Goal: Book appointment/travel/reservation

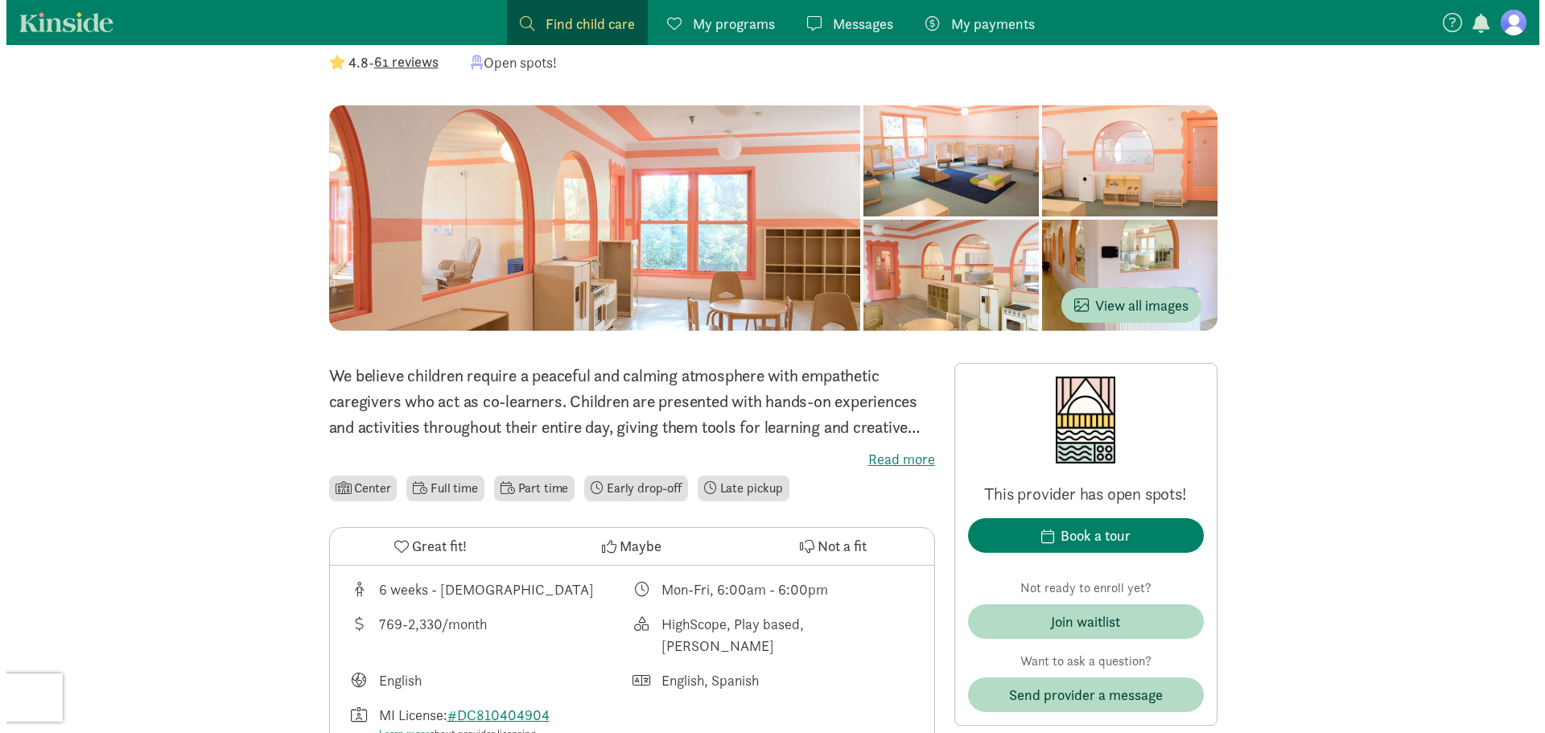
scroll to position [241, 0]
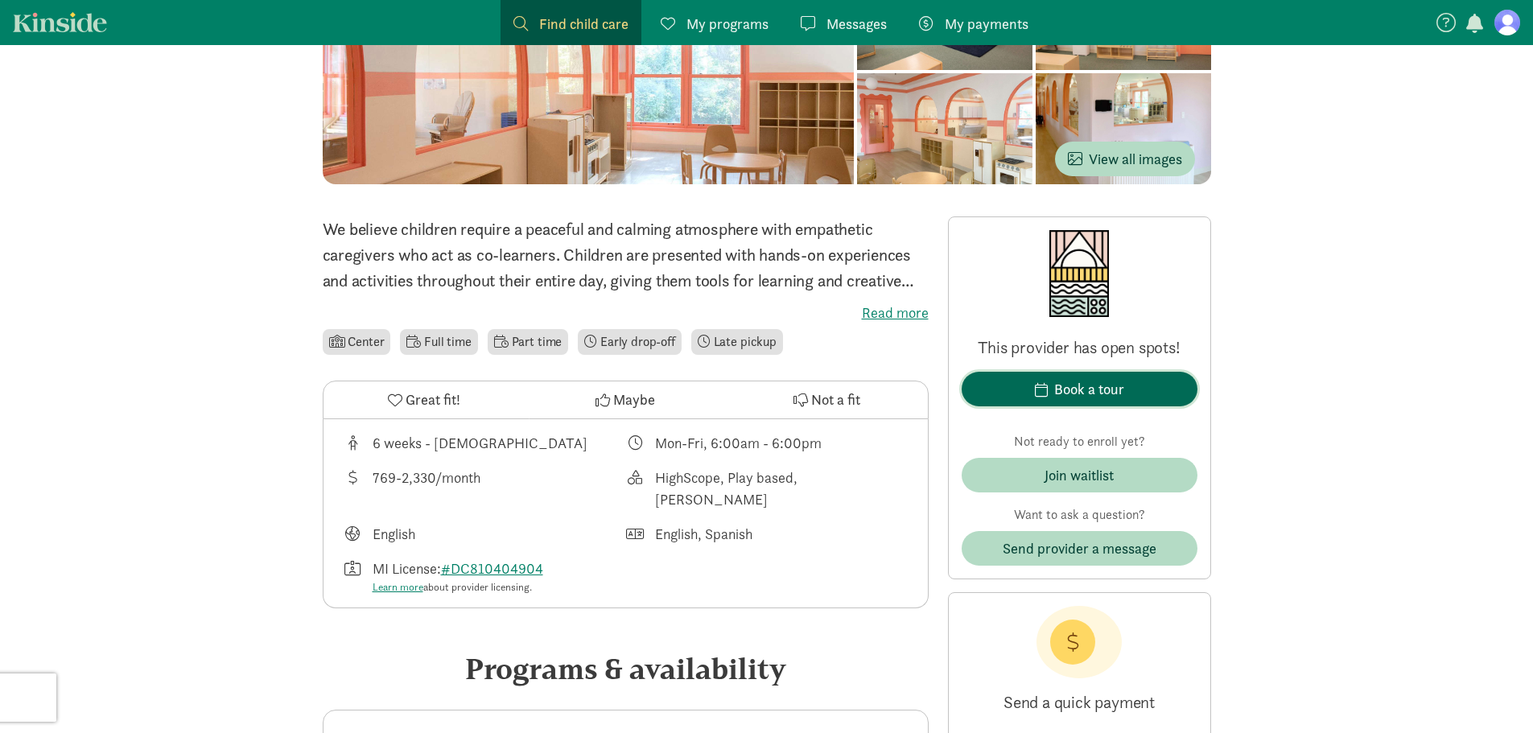
click at [1030, 377] on button "Book a tour" at bounding box center [1080, 389] width 236 height 35
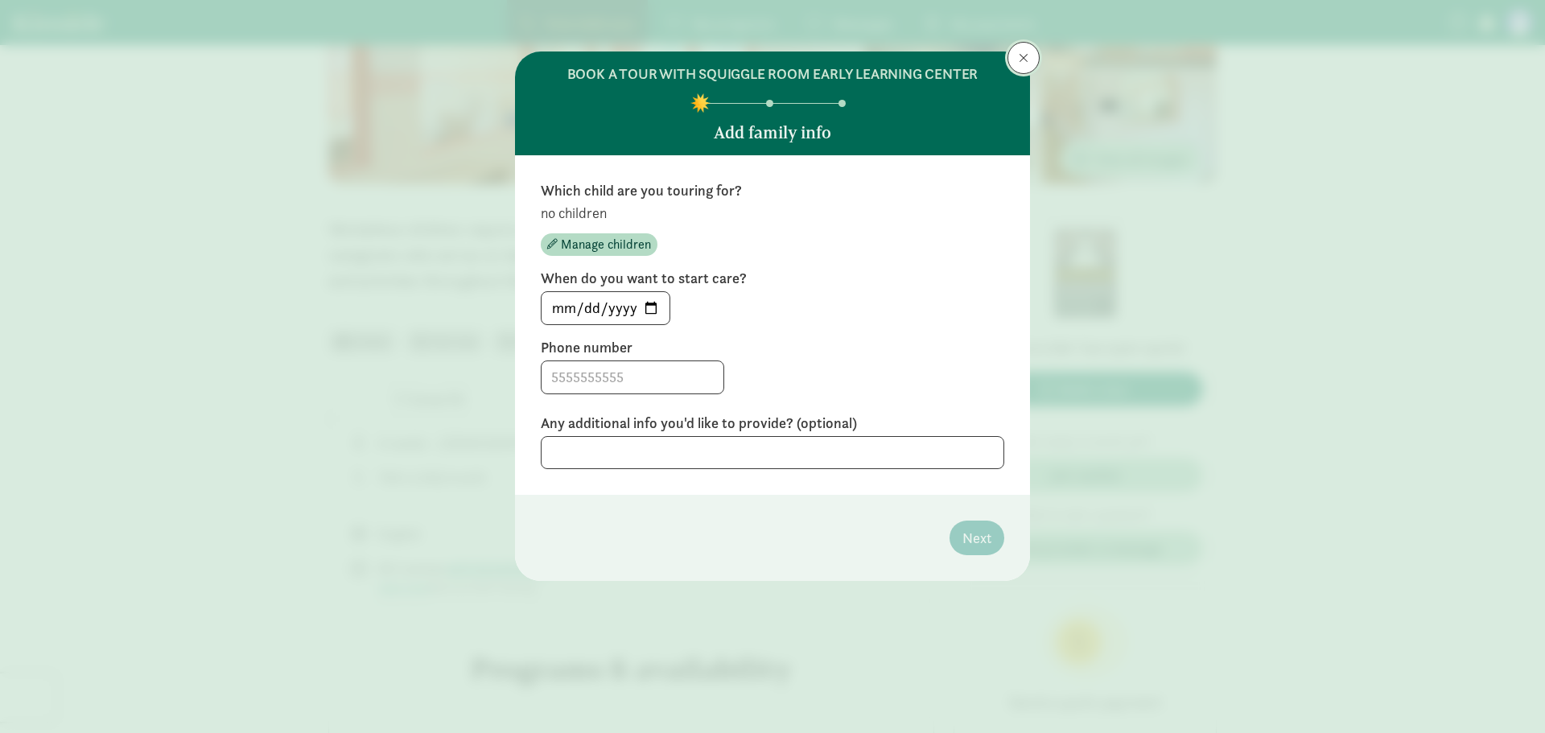
click at [1023, 60] on span at bounding box center [1024, 58] width 10 height 13
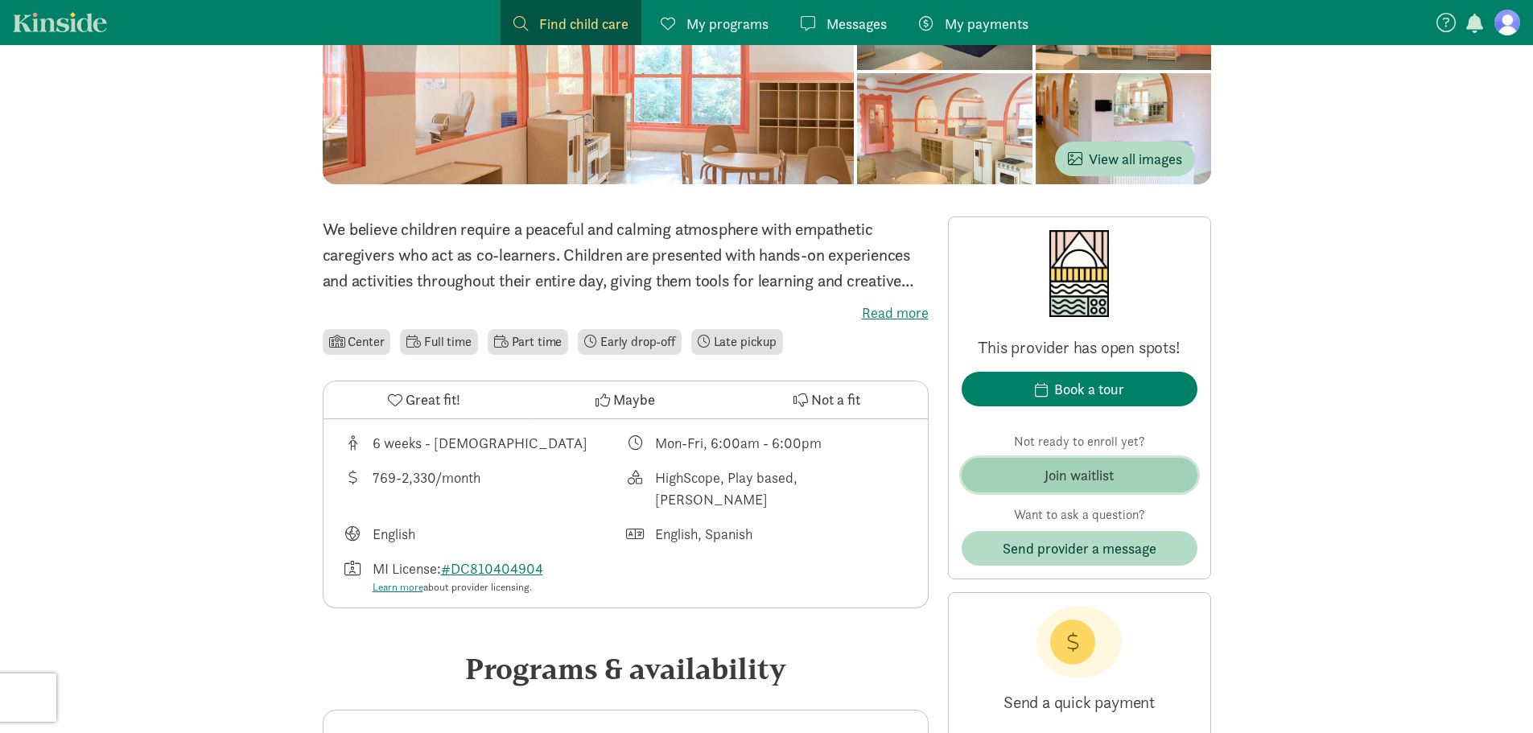
click at [1061, 473] on div "Join waitlist" at bounding box center [1079, 475] width 69 height 22
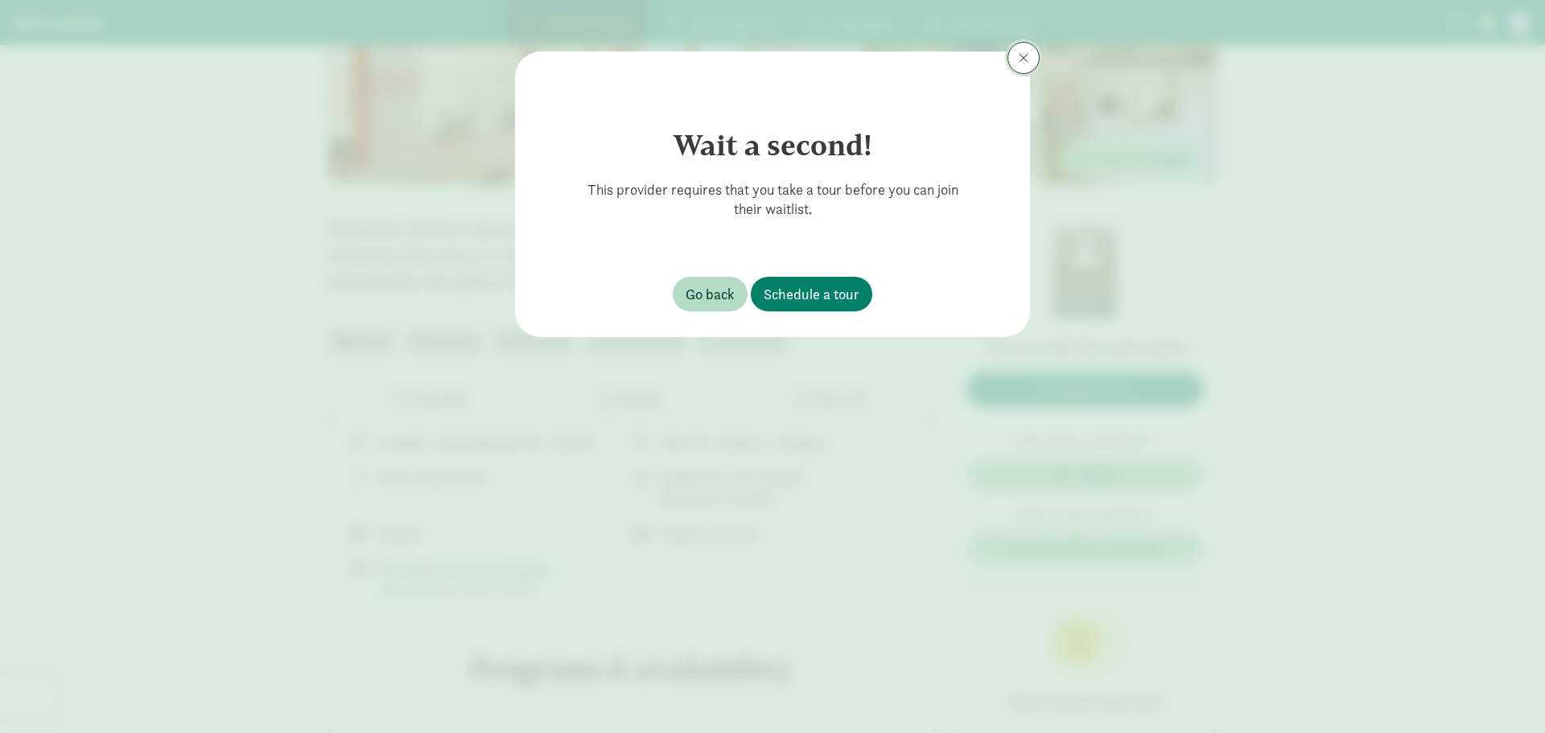
click at [1023, 64] on button at bounding box center [1024, 58] width 32 height 32
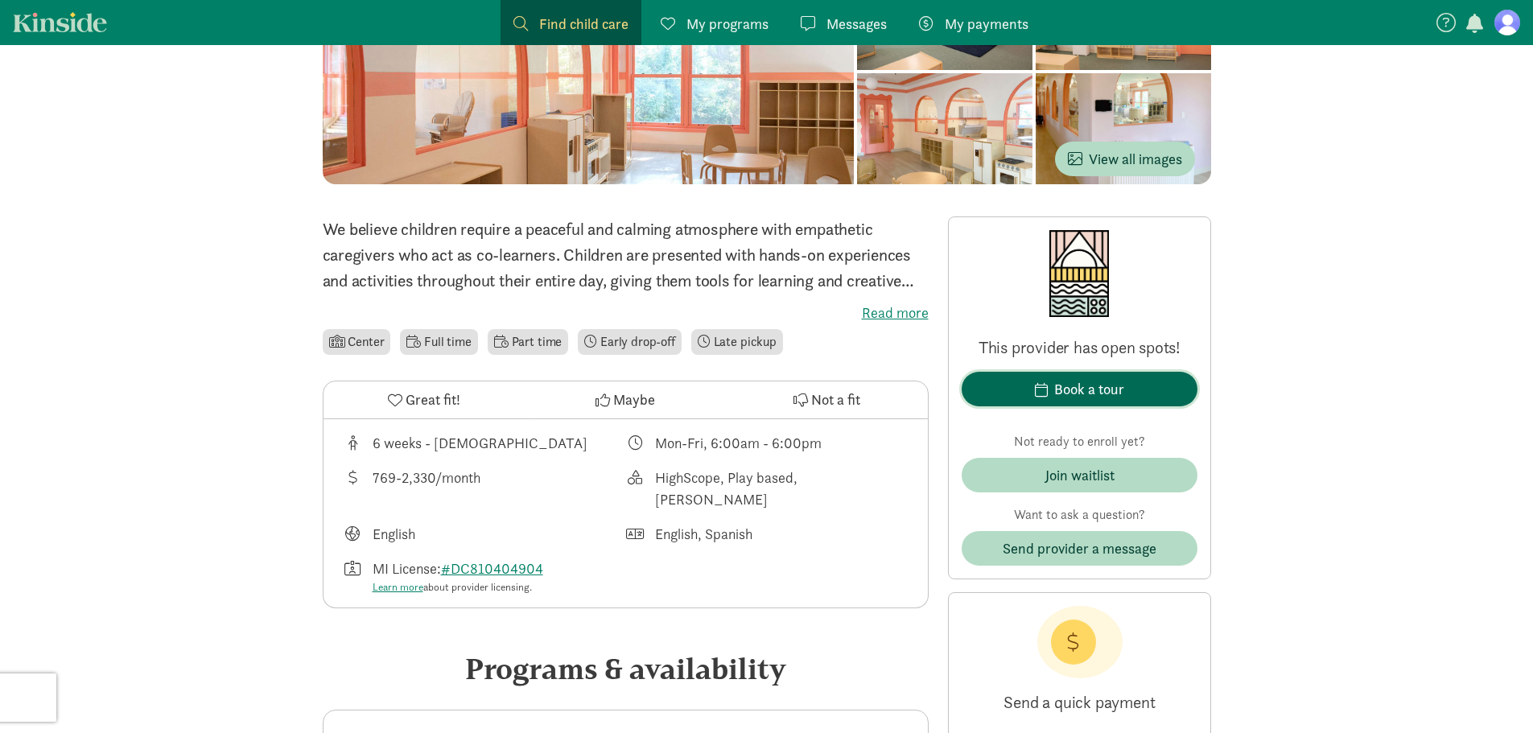
click at [1114, 396] on div "Book a tour" at bounding box center [1089, 389] width 70 height 22
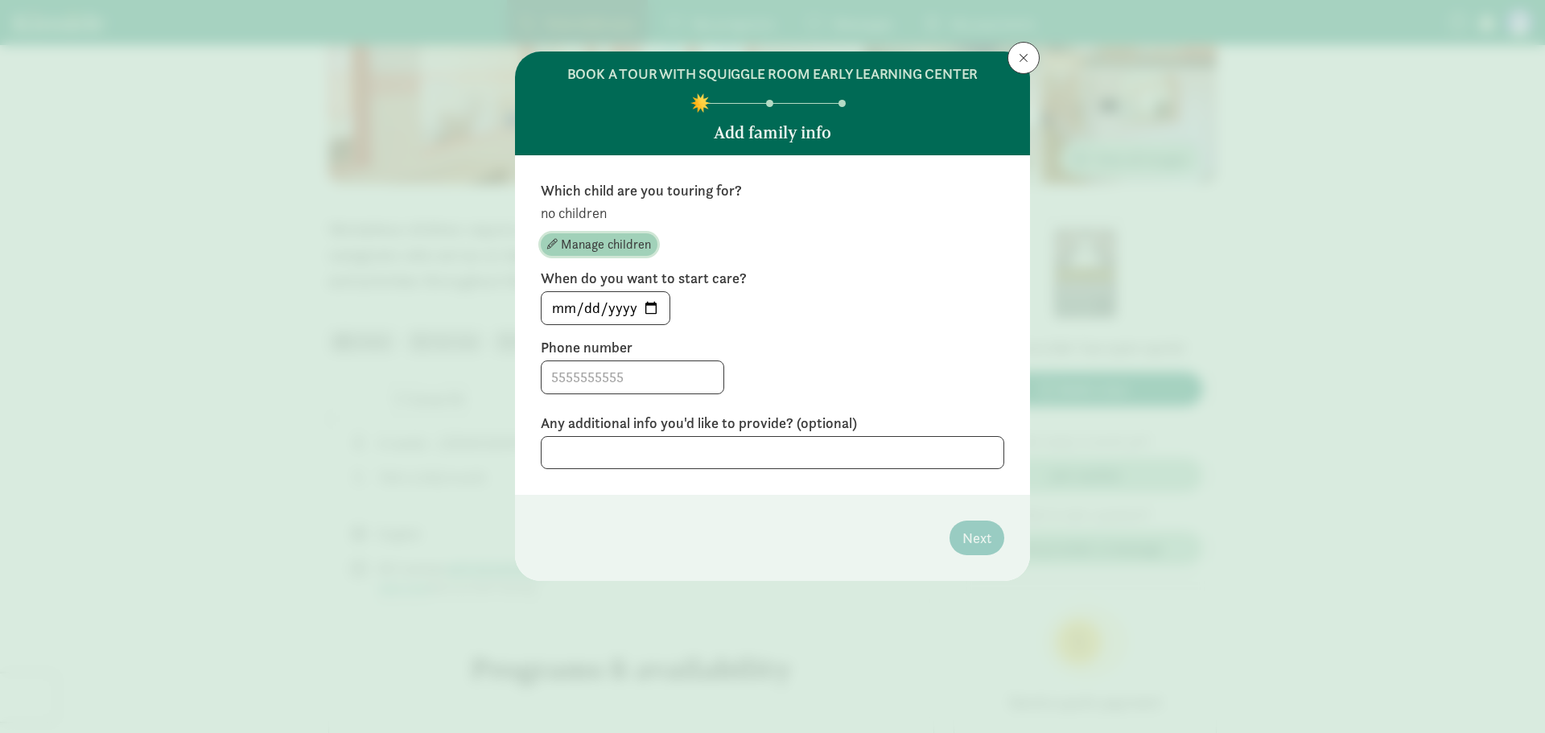
click at [611, 239] on span "Manage children" at bounding box center [606, 244] width 90 height 19
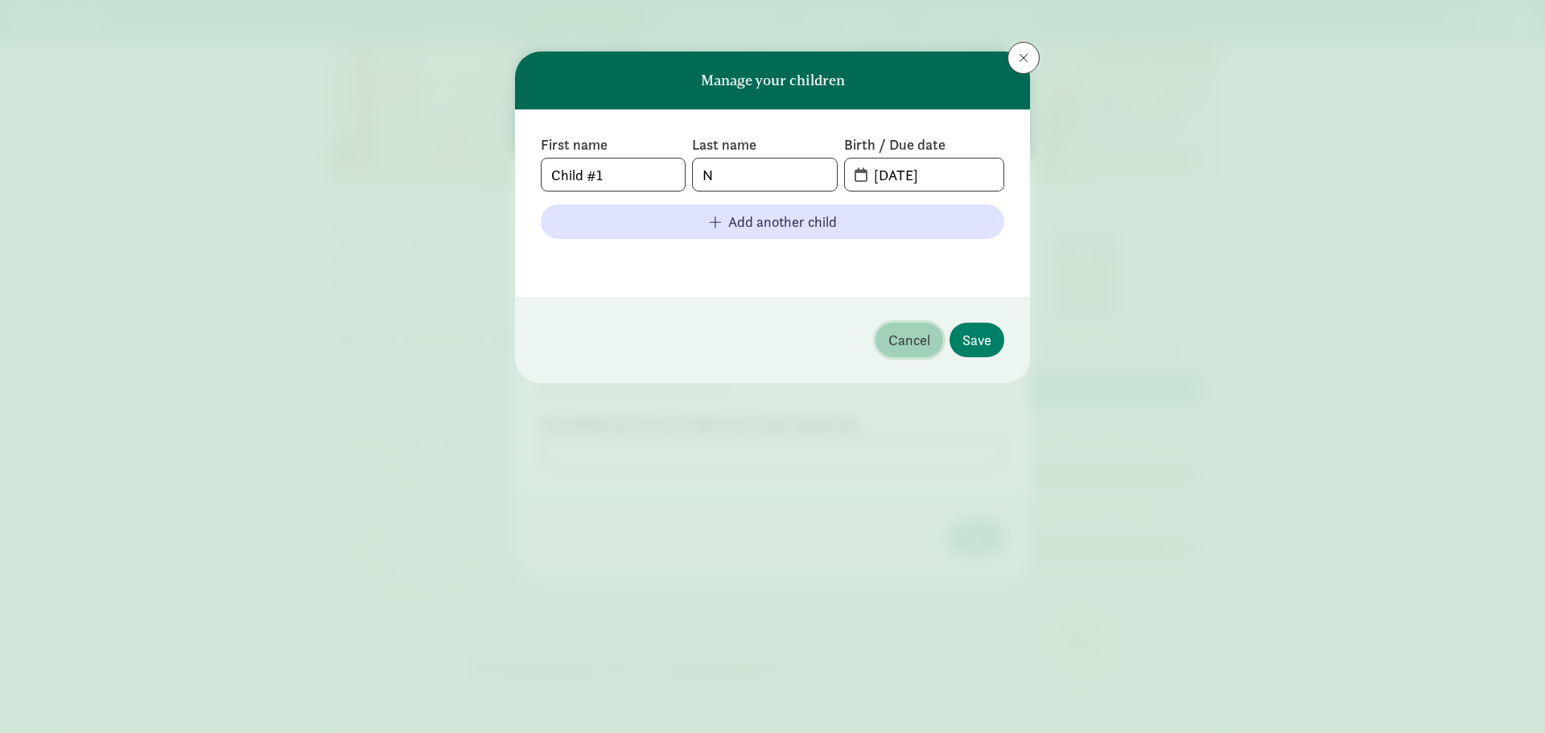
click at [905, 341] on span "Cancel" at bounding box center [909, 340] width 42 height 22
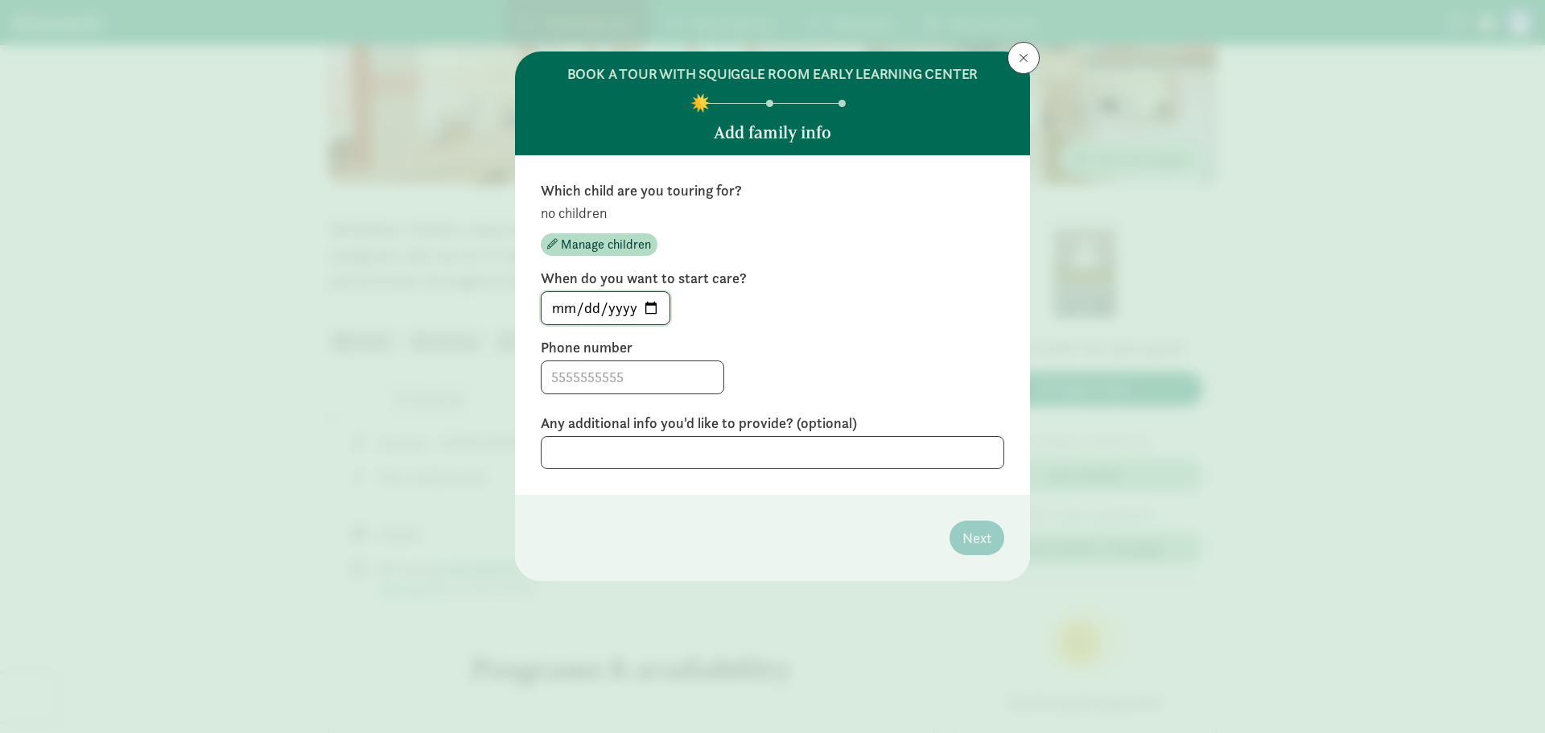
click at [645, 304] on input "[DATE]" at bounding box center [606, 308] width 128 height 32
type input "[DATE]"
click at [802, 336] on div "Which child are you touring for? no children Manage children When do you want t…" at bounding box center [773, 325] width 464 height 288
click at [833, 459] on textarea at bounding box center [773, 452] width 464 height 33
click at [616, 366] on input at bounding box center [633, 377] width 182 height 32
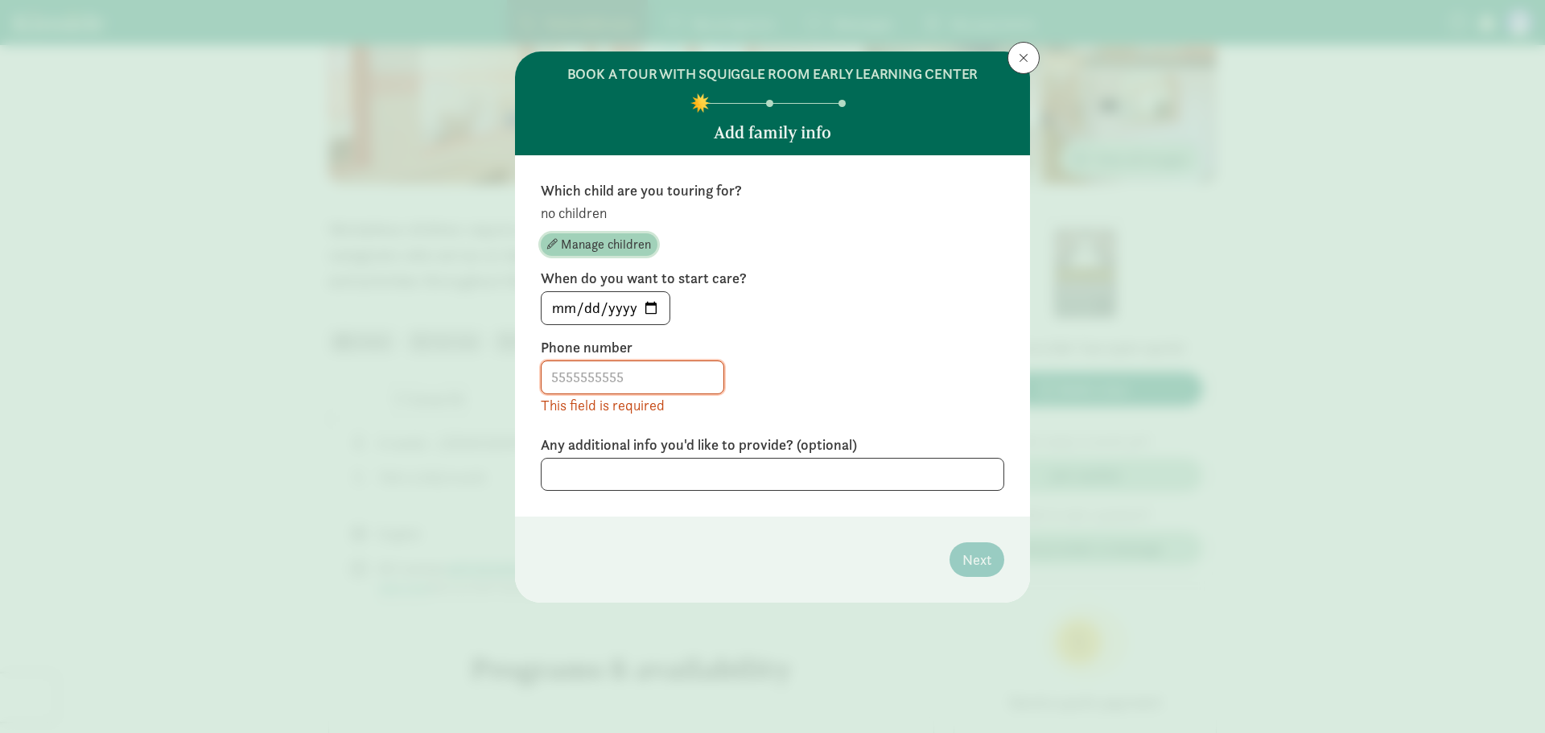
click at [583, 251] on span "Manage children" at bounding box center [606, 244] width 90 height 19
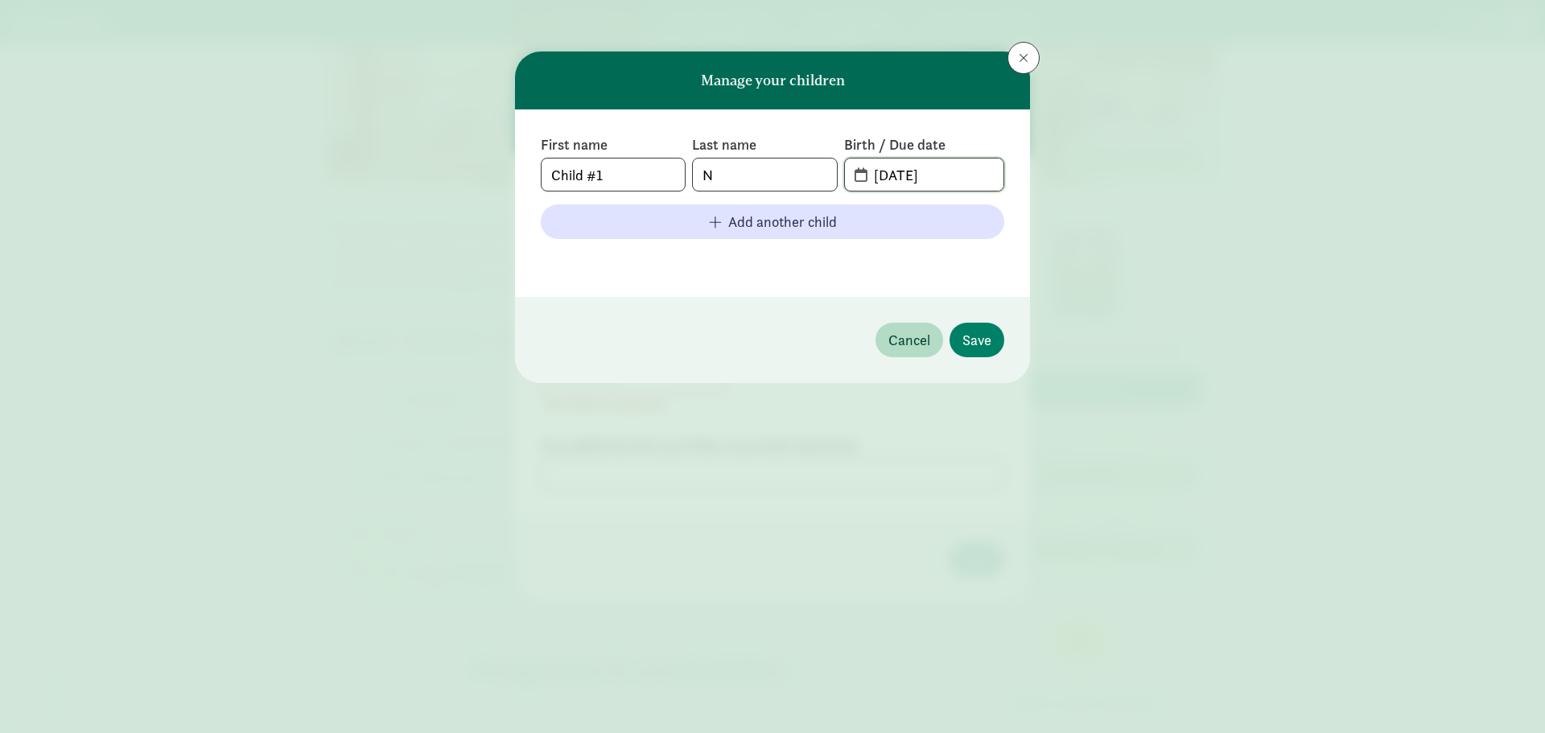
click at [866, 174] on input "[DATE]" at bounding box center [933, 175] width 139 height 32
click at [941, 179] on input "[DATE]" at bounding box center [933, 175] width 139 height 32
drag, startPoint x: 959, startPoint y: 174, endPoint x: 884, endPoint y: 182, distance: 75.3
click at [884, 182] on input "[DATE]" at bounding box center [933, 175] width 139 height 32
click at [846, 175] on span "[DATE]" at bounding box center [924, 175] width 159 height 32
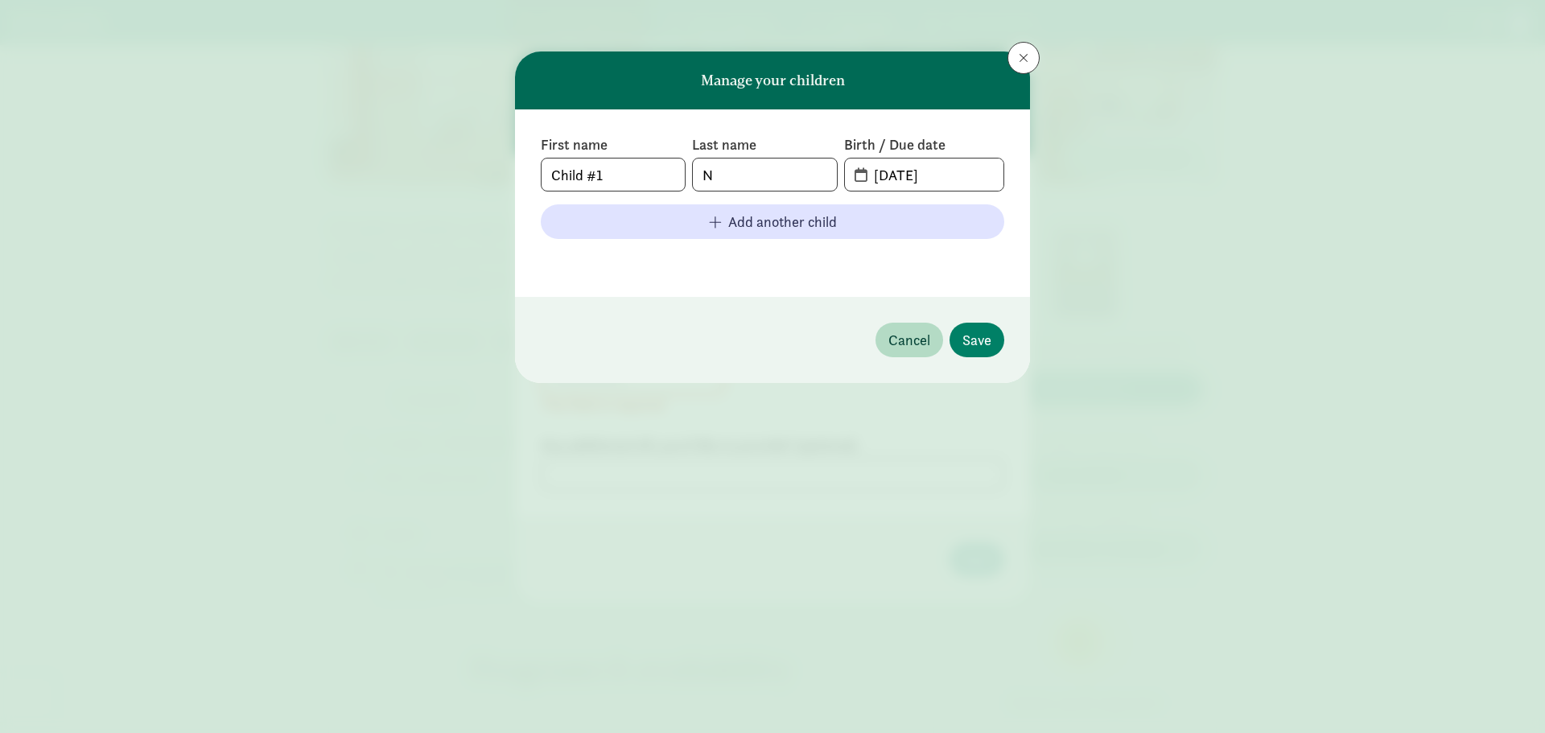
click at [855, 178] on span "[DATE]" at bounding box center [924, 175] width 159 height 32
click at [859, 175] on span "[DATE]" at bounding box center [924, 175] width 159 height 32
click at [892, 175] on input "[DATE]" at bounding box center [933, 175] width 139 height 32
click at [968, 343] on span "Save" at bounding box center [976, 340] width 29 height 22
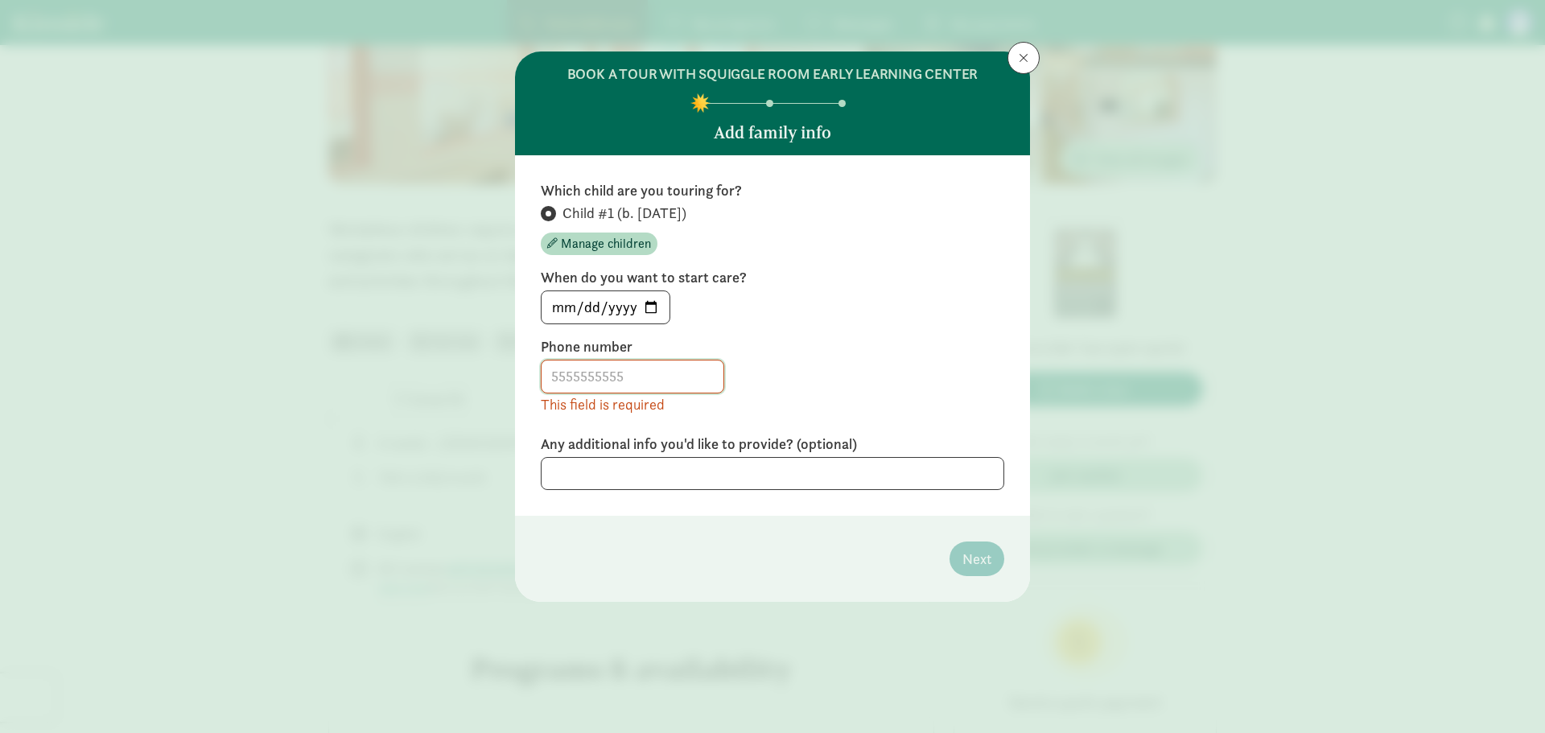
click at [629, 365] on input at bounding box center [633, 377] width 182 height 32
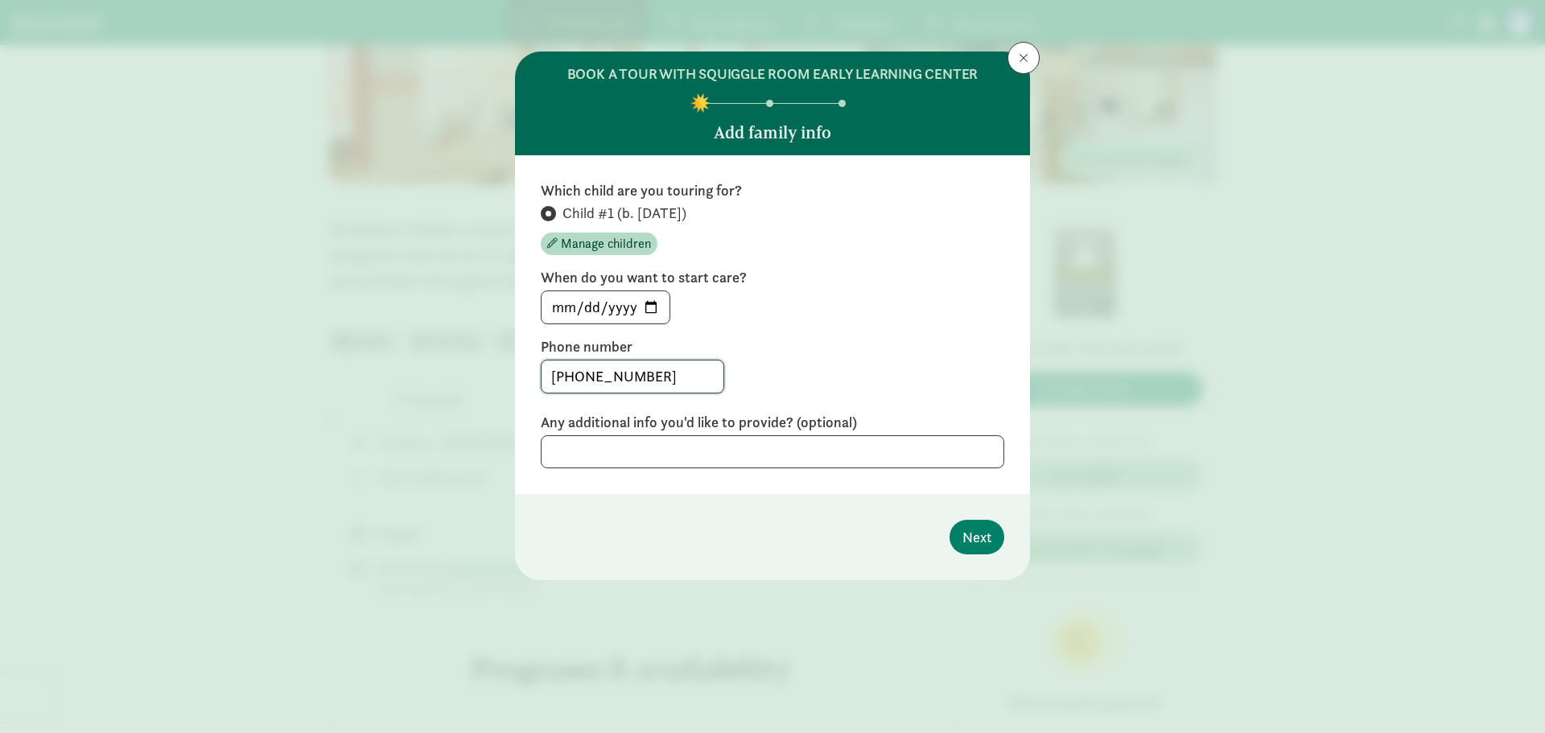
type input "[PHONE_NUMBER]"
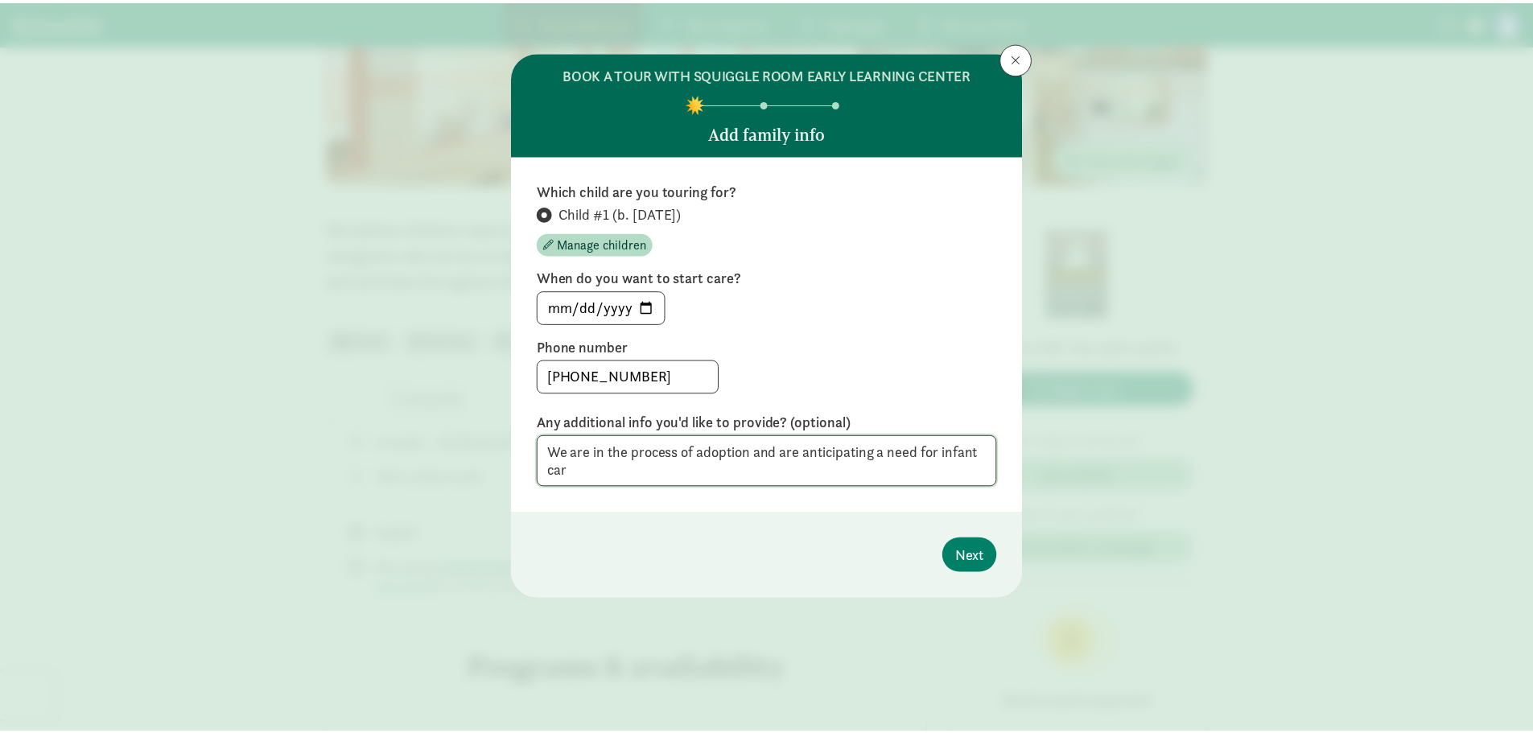
scroll to position [0, 0]
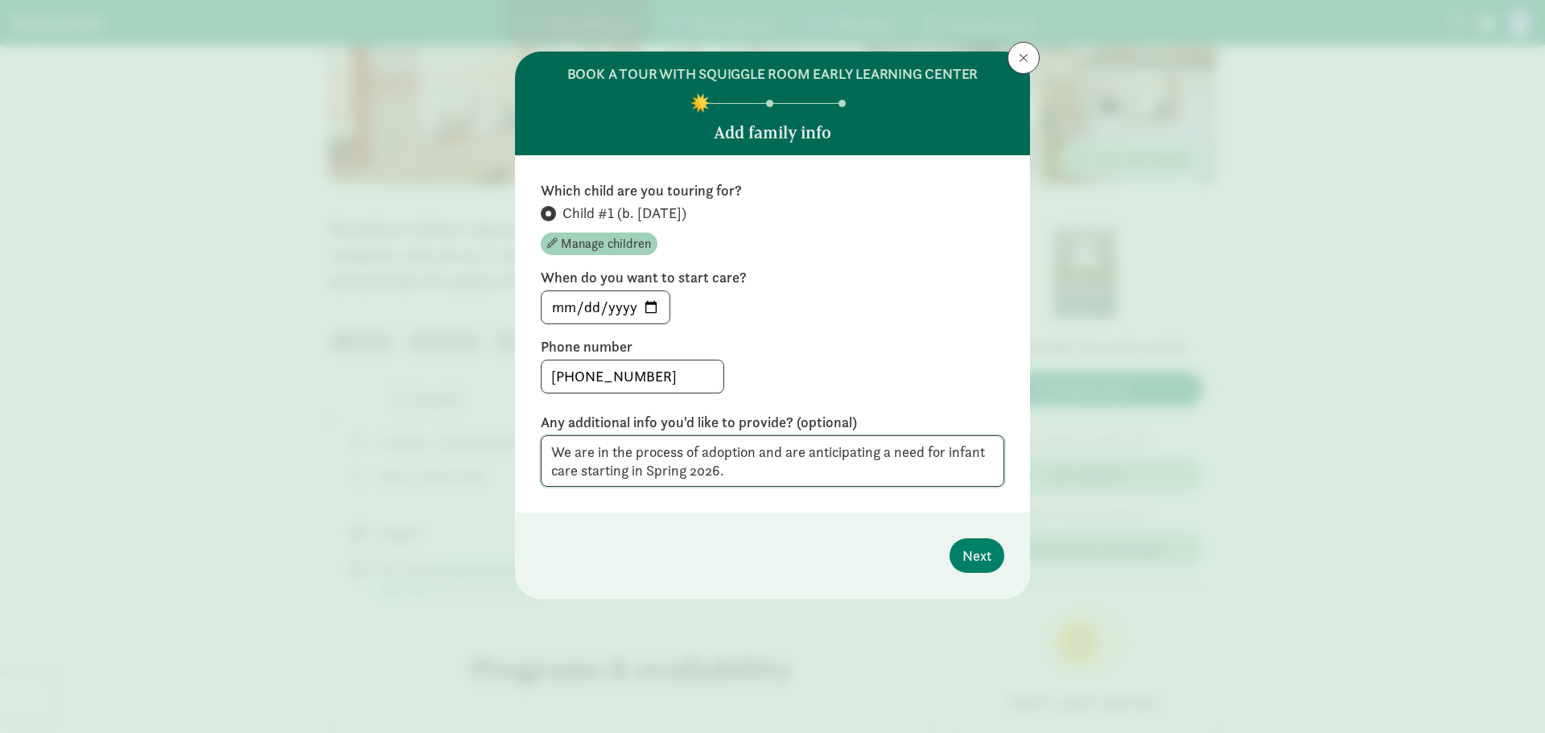
type textarea "We are in the process of adoption and are anticipating a need for infant care s…"
click at [635, 237] on span "Manage children" at bounding box center [606, 243] width 90 height 19
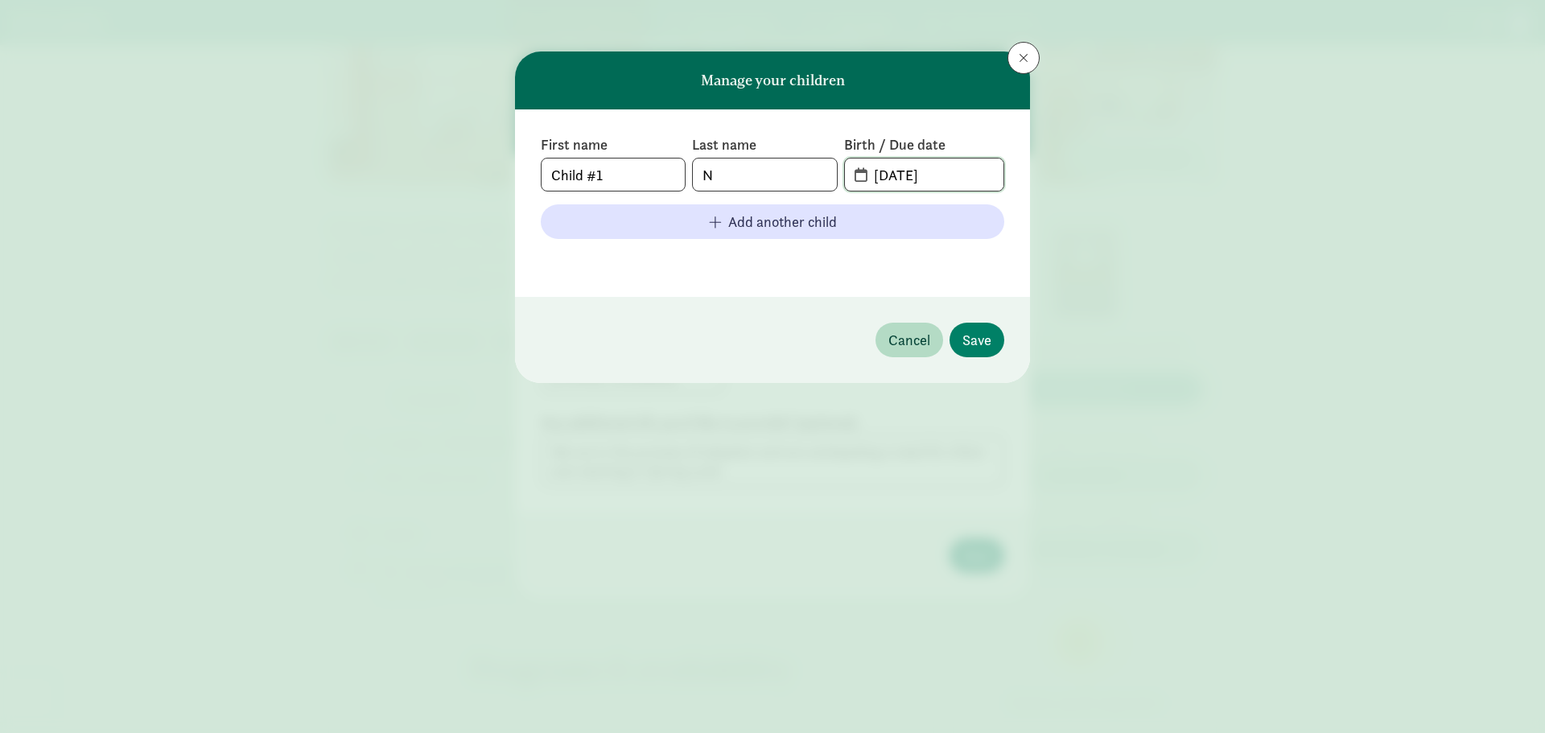
click at [935, 166] on input "[DATE]" at bounding box center [933, 175] width 139 height 32
click at [872, 173] on input "[DATE]" at bounding box center [933, 175] width 139 height 32
click at [865, 176] on input "[DATE]" at bounding box center [933, 175] width 139 height 32
click at [864, 177] on input "[DATE]" at bounding box center [933, 175] width 139 height 32
drag, startPoint x: 863, startPoint y: 175, endPoint x: 880, endPoint y: 171, distance: 18.2
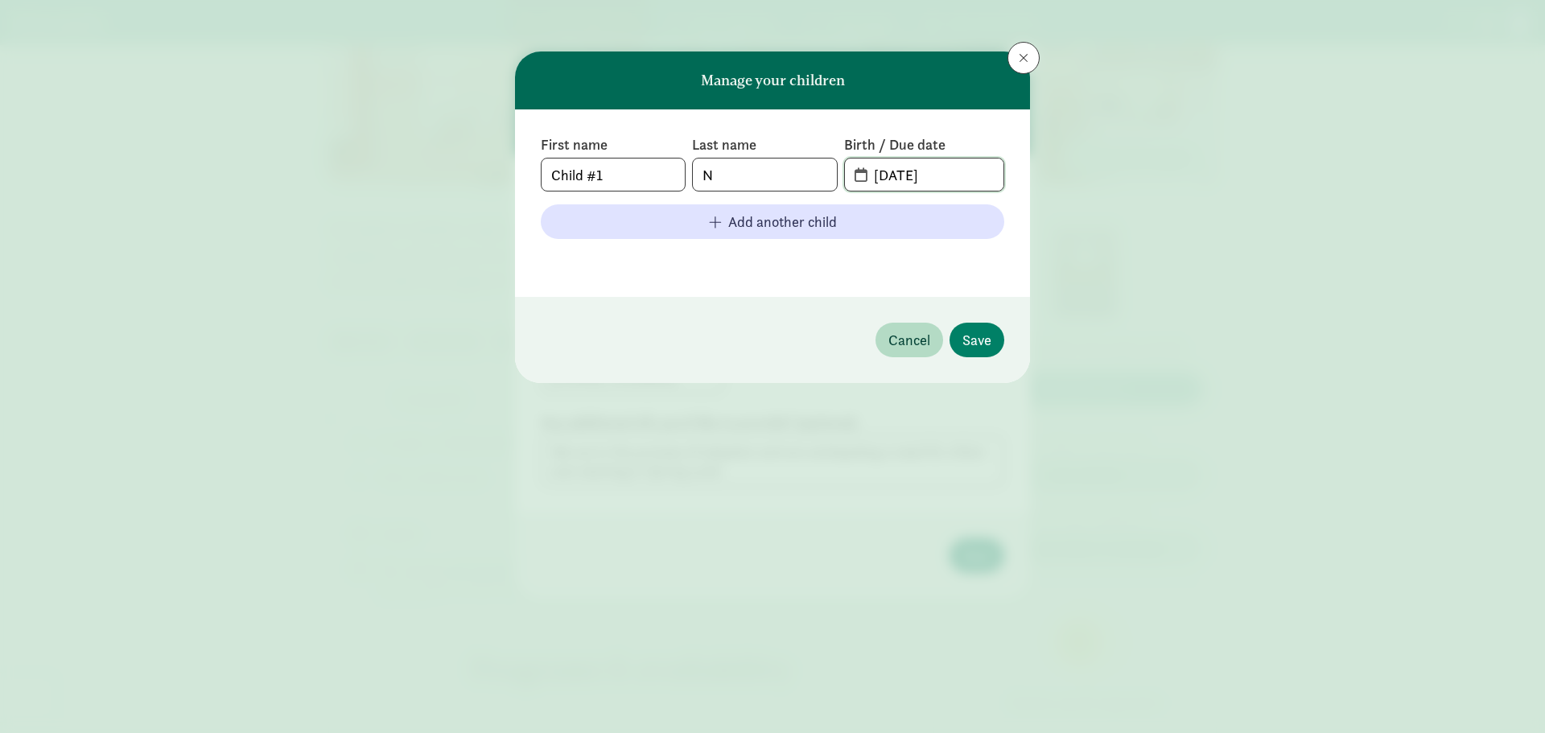
click at [867, 172] on input "[DATE]" at bounding box center [933, 175] width 139 height 32
drag, startPoint x: 915, startPoint y: 176, endPoint x: 818, endPoint y: 176, distance: 96.6
click at [818, 176] on div "First name Child #1 Last name N Birth / Due date [DATE]" at bounding box center [773, 163] width 464 height 56
type input "[DATE]"
click at [757, 262] on footer at bounding box center [773, 261] width 464 height 19
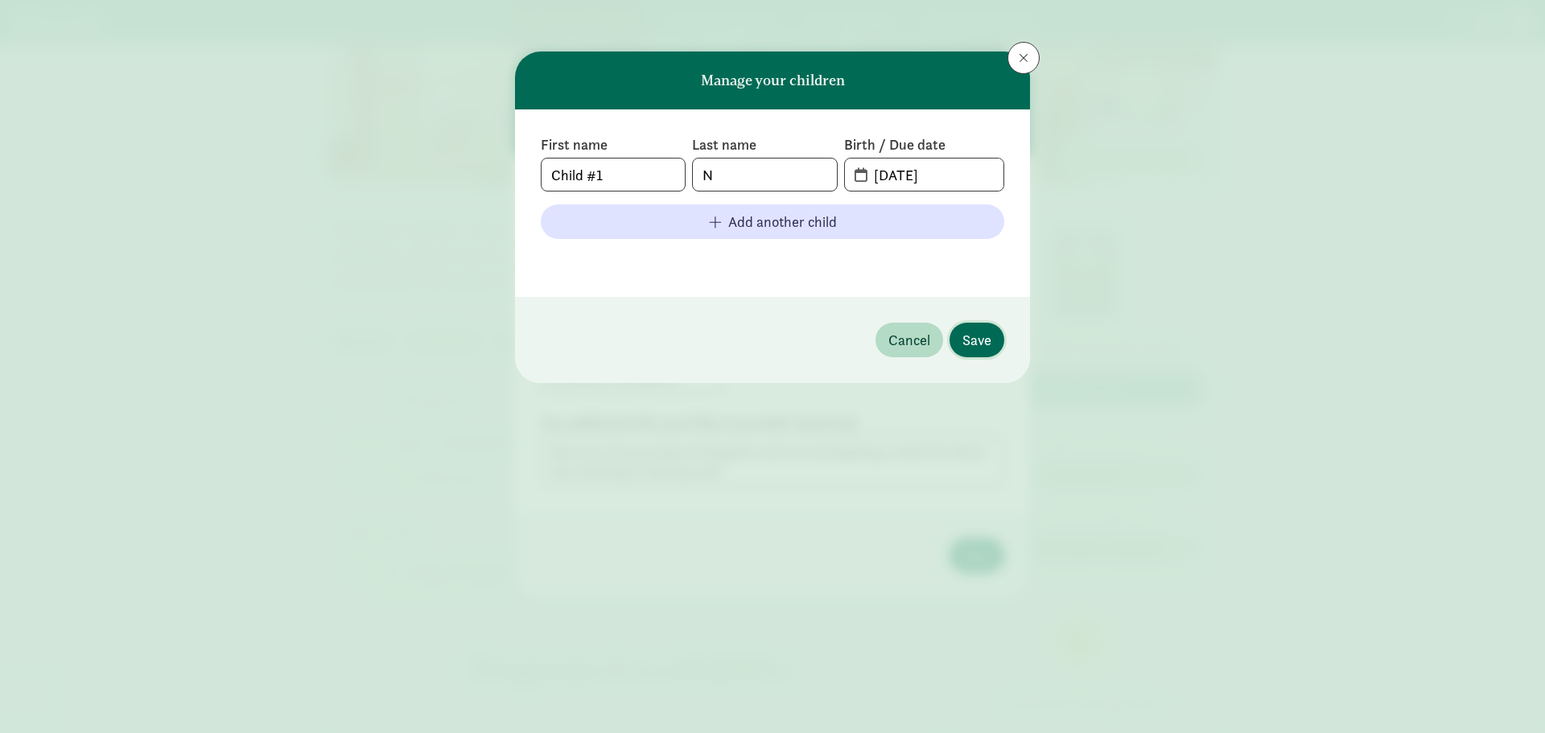
click at [999, 341] on button "Save" at bounding box center [977, 340] width 55 height 35
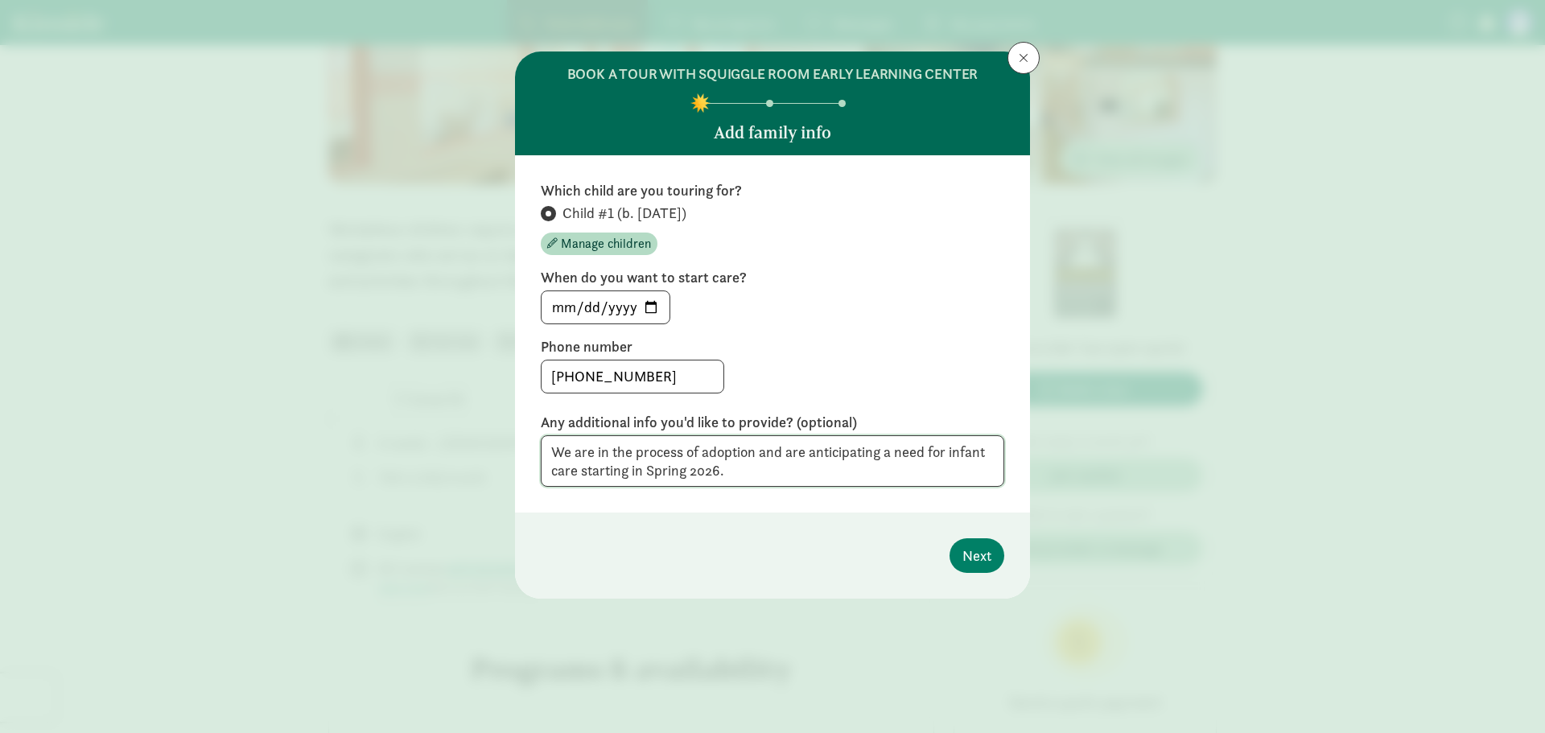
click at [808, 471] on textarea "We are in the process of adoption and are anticipating a need for infant care s…" at bounding box center [773, 461] width 464 height 52
click at [999, 550] on button "Next" at bounding box center [977, 555] width 55 height 35
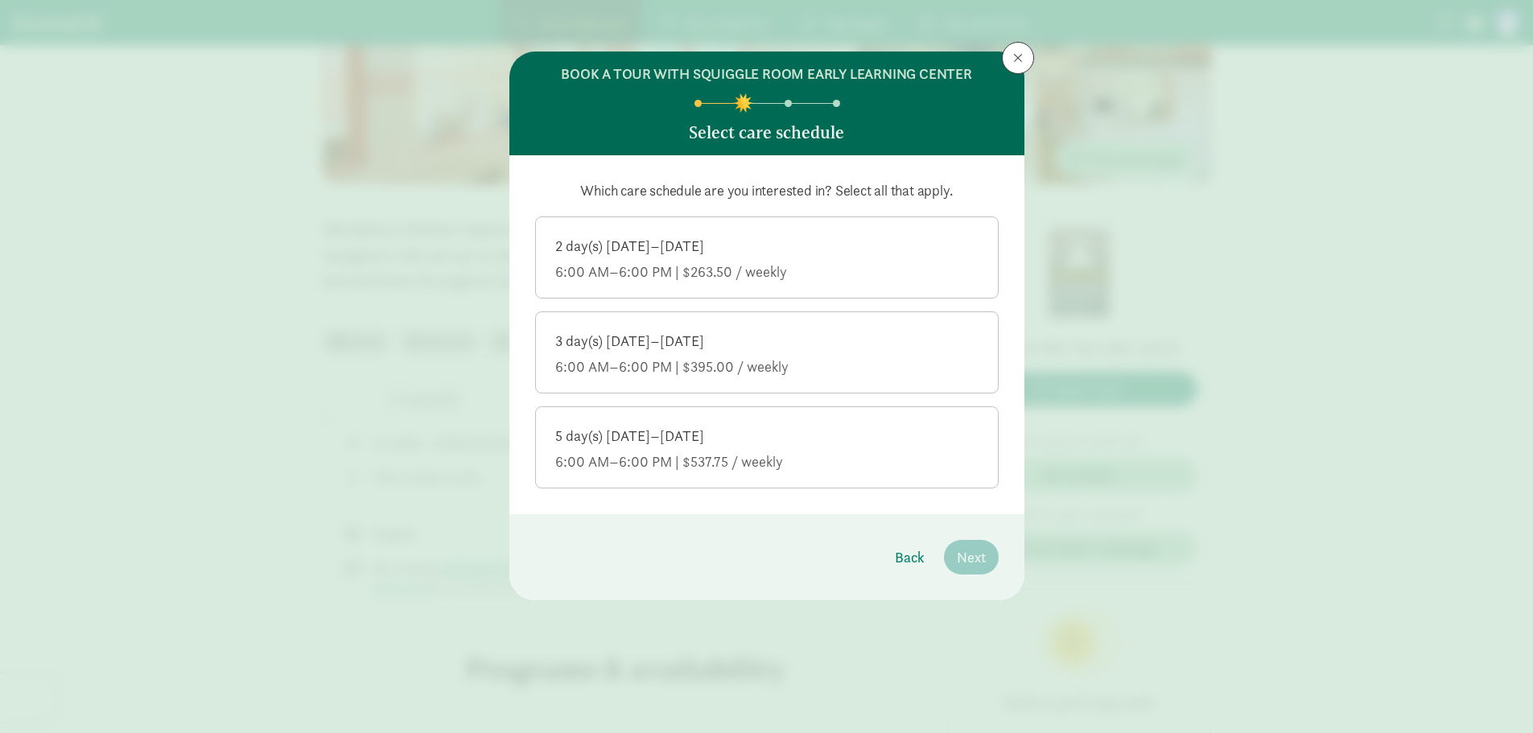
click at [637, 449] on div "5 day(s) [DATE]–[DATE] 6:00 AM–6:00 PM | $537.75 / weekly" at bounding box center [766, 449] width 423 height 45
click at [0, 0] on input "5 day(s) [DATE]–[DATE] 6:00 AM–6:00 PM | $537.75 / weekly" at bounding box center [0, 0] width 0 height 0
click at [978, 553] on span "Next" at bounding box center [971, 557] width 29 height 22
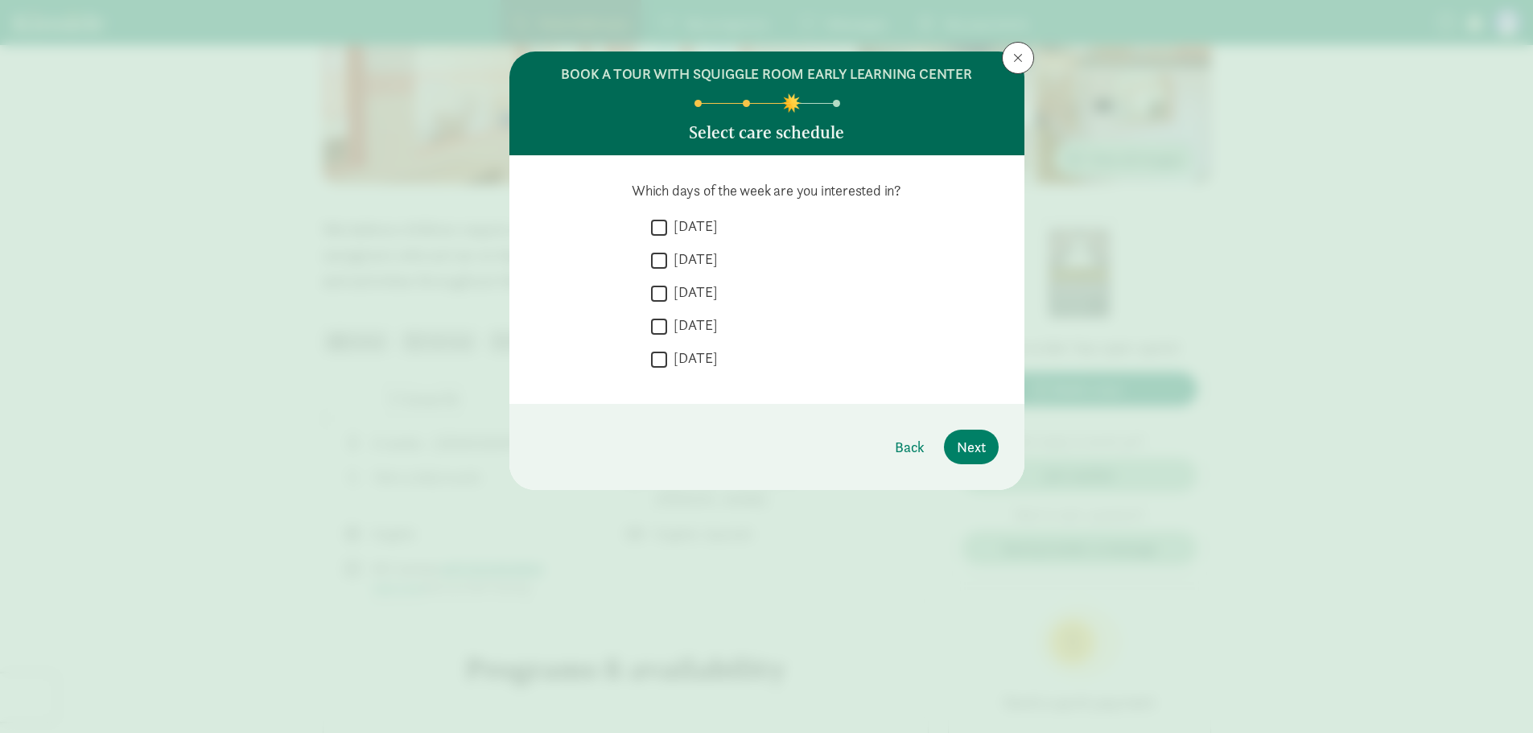
click at [669, 224] on label "[DATE]" at bounding box center [692, 225] width 51 height 19
click at [667, 224] on input "[DATE]" at bounding box center [659, 227] width 16 height 22
checkbox input "true"
click at [671, 253] on label "[DATE]" at bounding box center [692, 258] width 51 height 19
click at [667, 253] on input "[DATE]" at bounding box center [659, 260] width 16 height 22
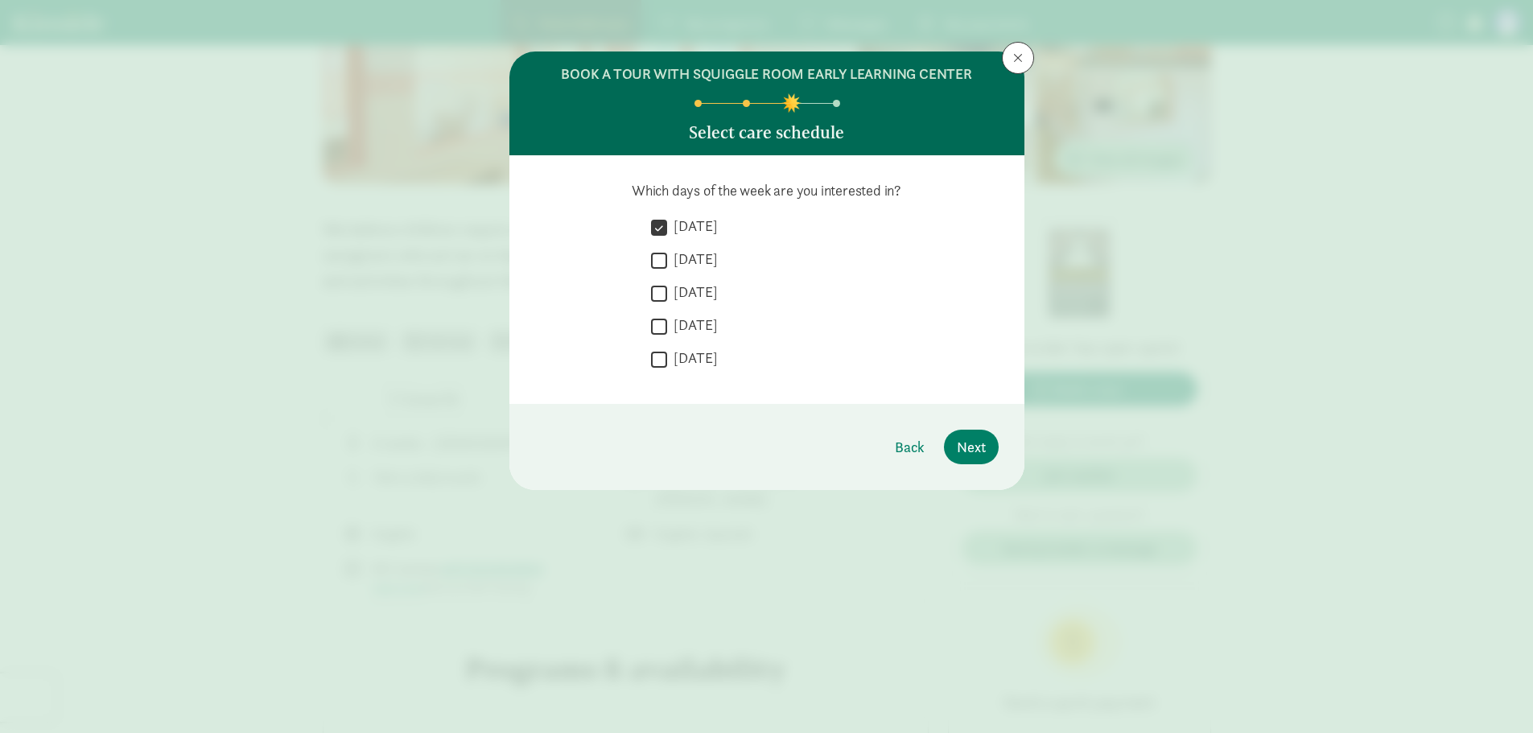
checkbox input "true"
click at [663, 280] on div " [DATE]  [DATE]  [DATE]  [DATE]  [DATE]" at bounding box center [825, 297] width 348 height 162
click at [659, 299] on input "[DATE]" at bounding box center [659, 293] width 16 height 22
checkbox input "true"
click at [658, 328] on input "[DATE]" at bounding box center [659, 326] width 16 height 22
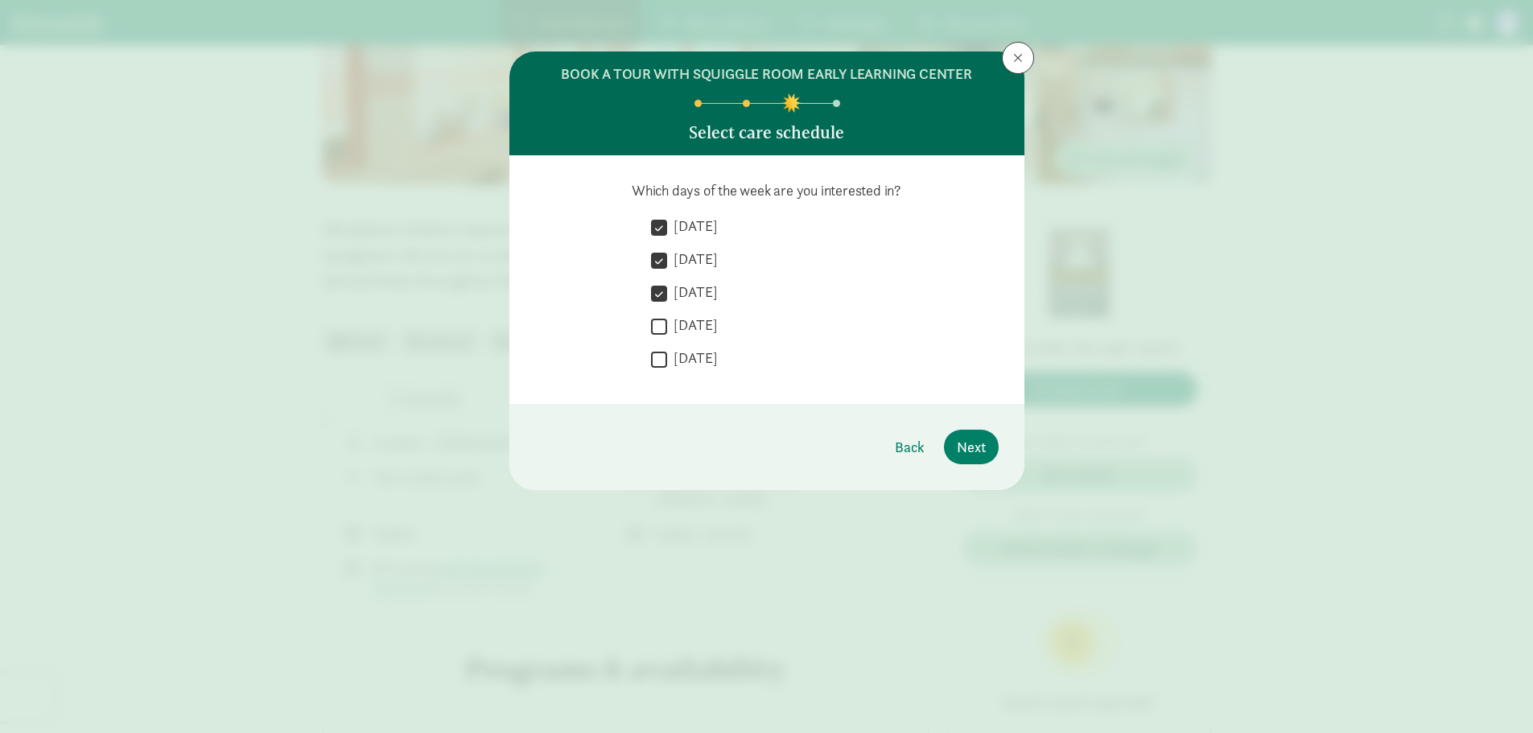
checkbox input "true"
click at [661, 365] on input "[DATE]" at bounding box center [659, 359] width 16 height 22
checkbox input "true"
click at [976, 449] on span "Next" at bounding box center [971, 447] width 29 height 22
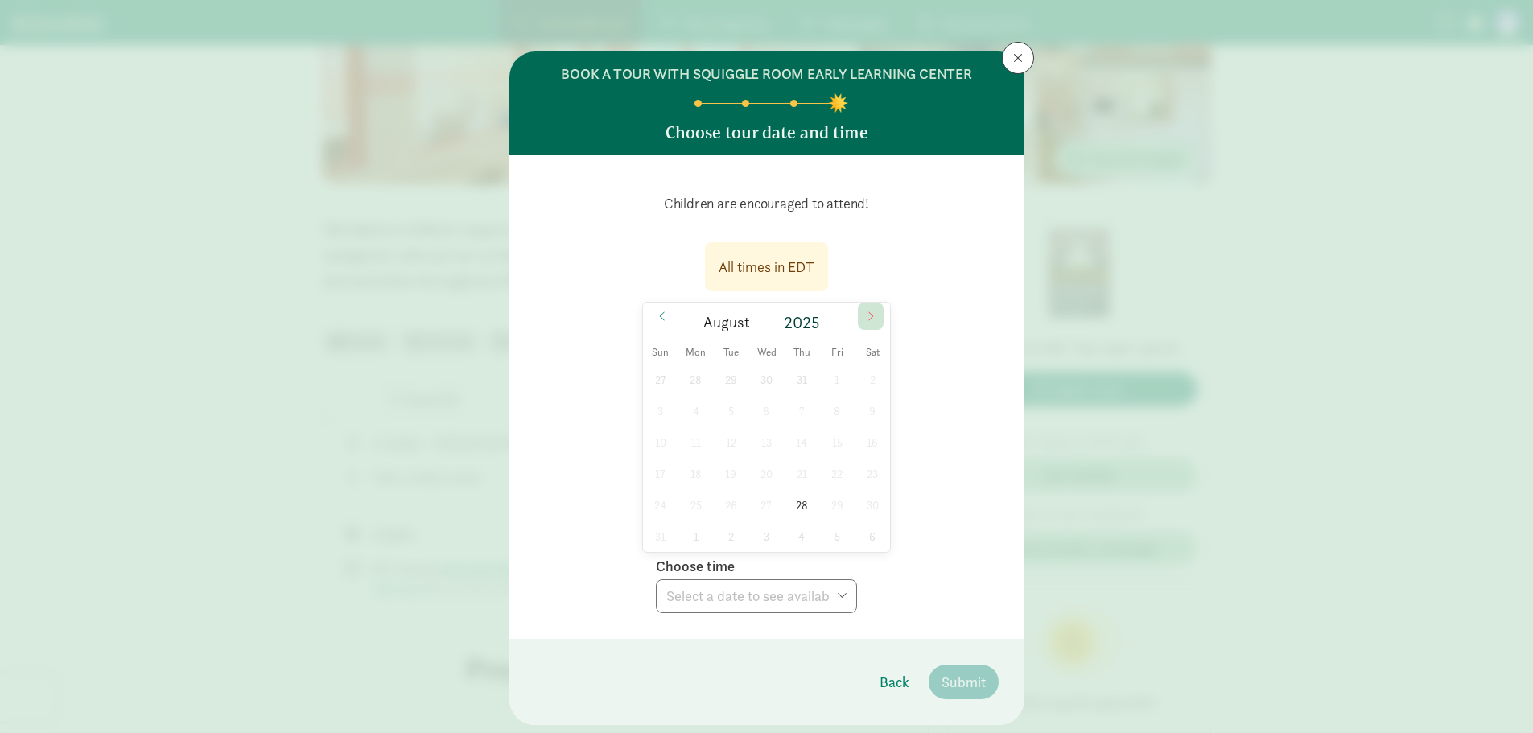
click at [866, 326] on span at bounding box center [871, 316] width 26 height 27
click at [690, 420] on span "8" at bounding box center [695, 410] width 31 height 31
click at [707, 602] on select "Choose time 05:00 PM 05:30 PM" at bounding box center [756, 596] width 201 height 34
click at [707, 600] on select "Choose time 05:00 PM 05:30 PM" at bounding box center [756, 596] width 201 height 34
click at [724, 383] on span "2" at bounding box center [730, 379] width 31 height 31
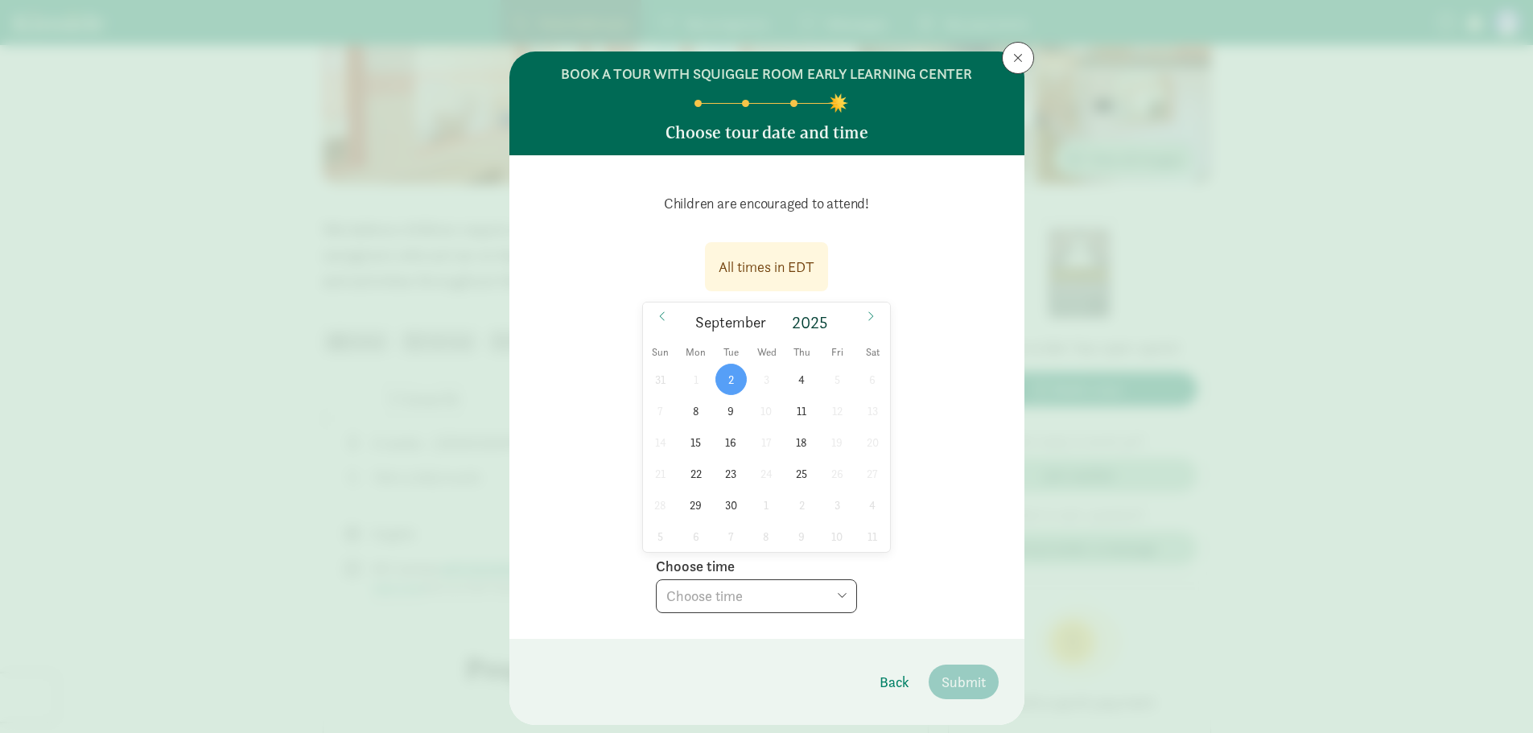
click at [725, 604] on select "Choose time 05:00 PM 05:30 PM" at bounding box center [756, 596] width 201 height 34
click at [657, 321] on icon at bounding box center [662, 316] width 10 height 11
click at [723, 535] on span "2" at bounding box center [730, 536] width 31 height 31
click at [660, 314] on icon at bounding box center [662, 316] width 10 height 11
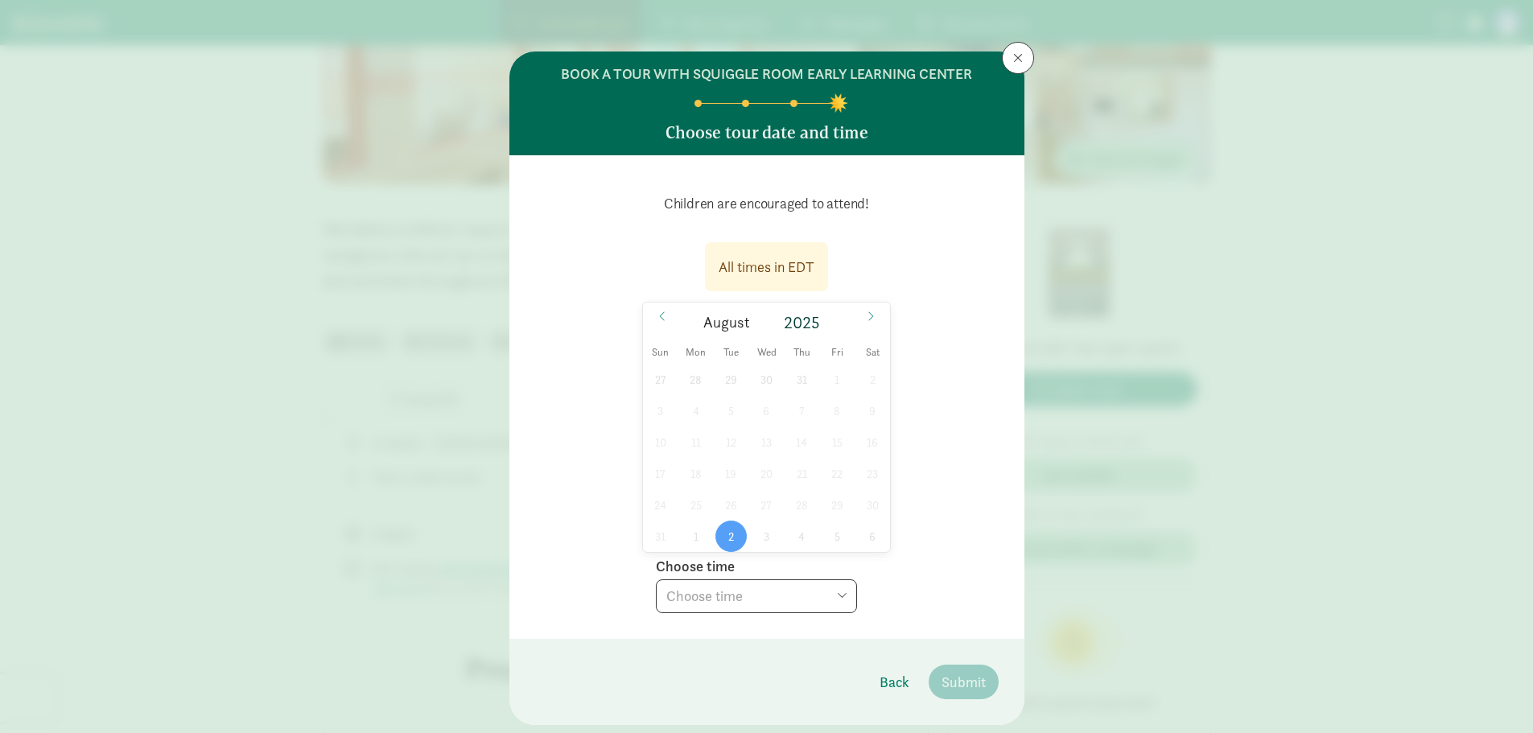
click at [957, 444] on div "All times in EDT [DATE] [DATE] Sun Mon Tue Wed Thu Fri Sat 27 28 29 30 31 1 2 3…" at bounding box center [767, 423] width 464 height 381
click at [789, 519] on div "27 28 29 30 31 1 2 3 4 5 6 7 8 9 10 11 12 13 14 15 16 17 18 19 20 21 22 23 24 2…" at bounding box center [767, 458] width 248 height 188
click at [792, 506] on span "28" at bounding box center [801, 504] width 31 height 31
click at [762, 600] on select "Choose time 05:30 PM" at bounding box center [756, 596] width 201 height 34
select select "[DATE]T17:30:00.000-04:00"
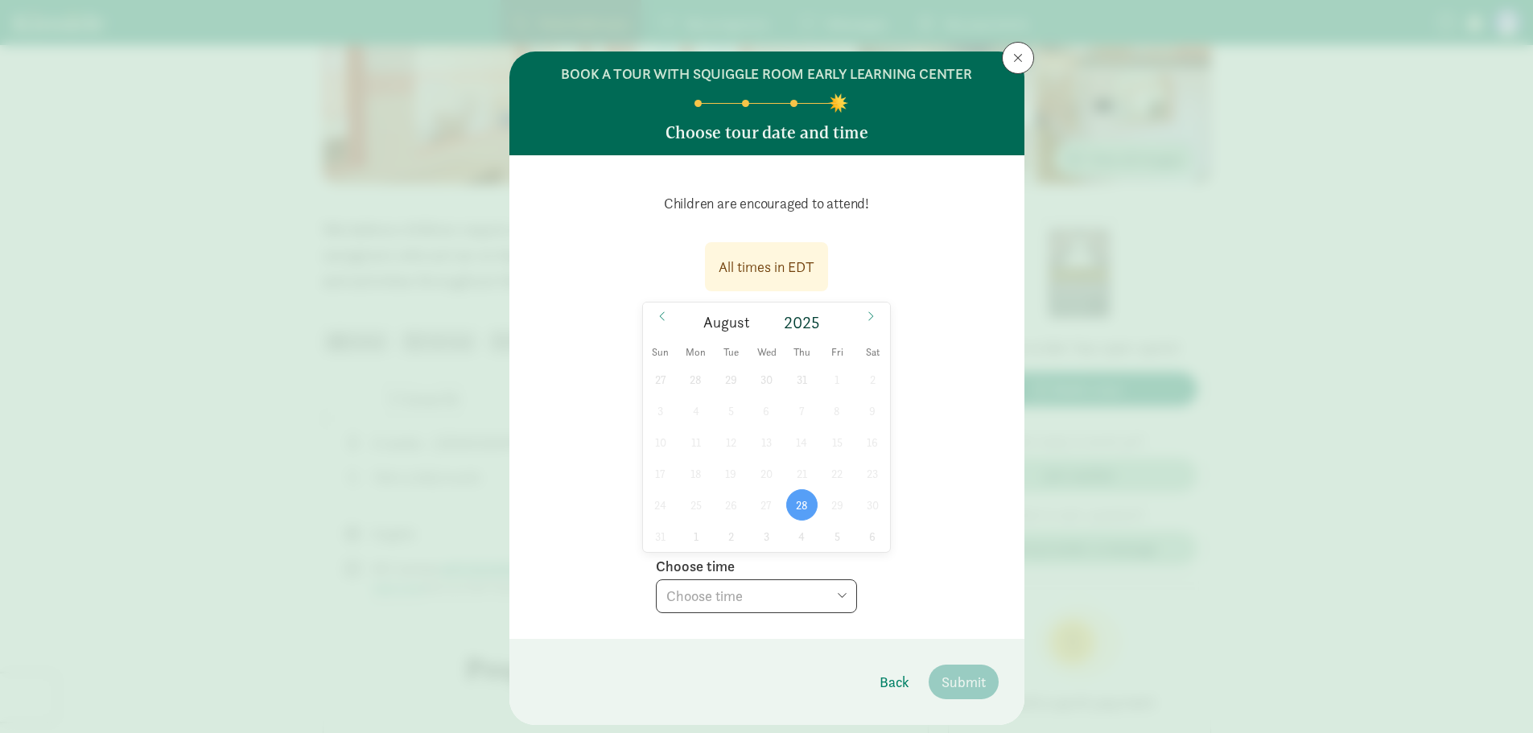
click at [656, 579] on select "Choose time 05:30 PM" at bounding box center [756, 596] width 201 height 34
click at [971, 682] on span "Submit" at bounding box center [964, 682] width 44 height 22
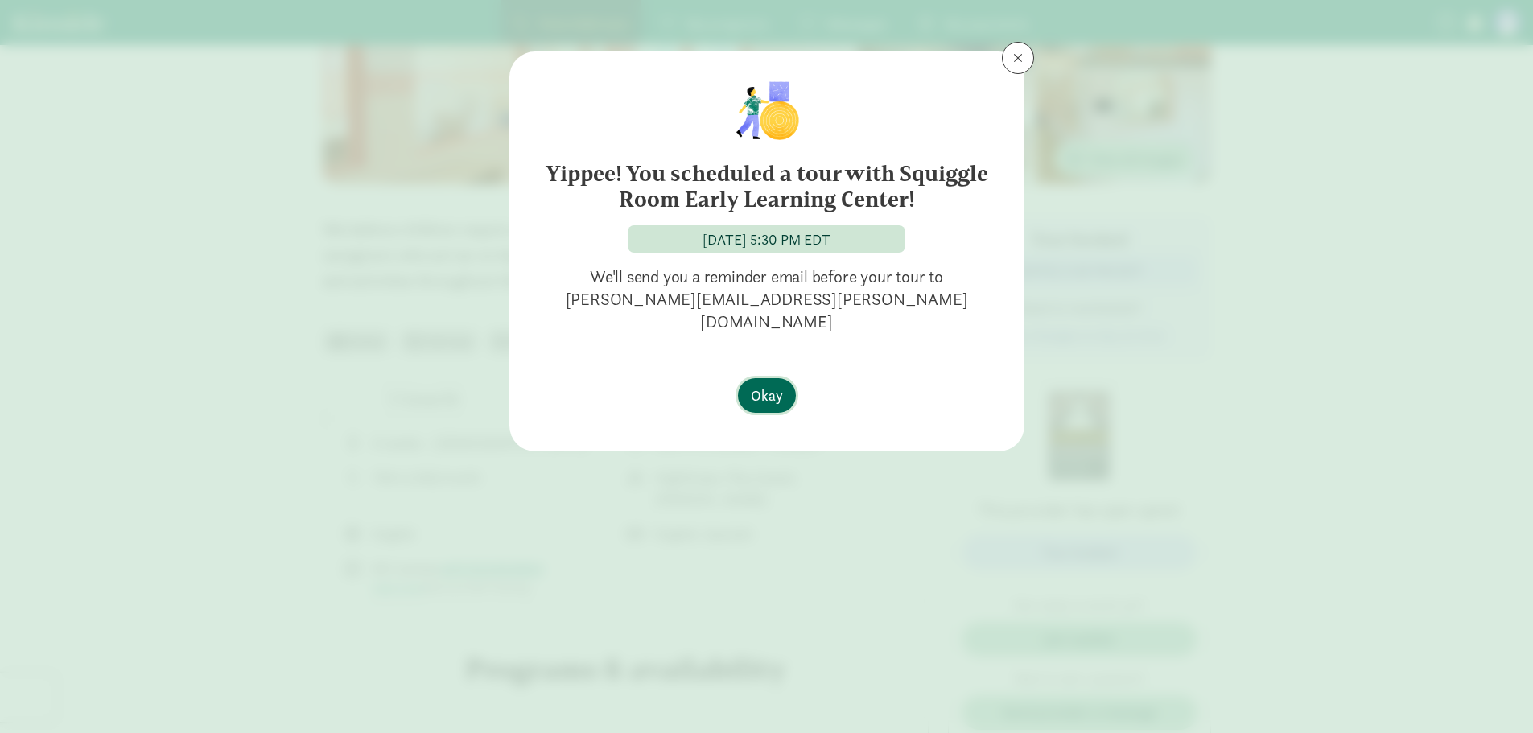
click at [777, 385] on span "Okay" at bounding box center [767, 396] width 32 height 22
